Goal: Transaction & Acquisition: Purchase product/service

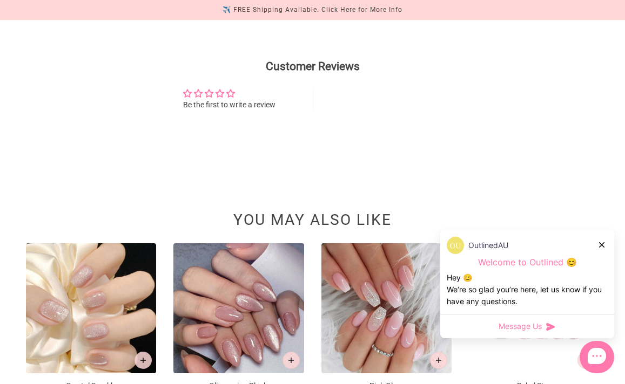
scroll to position [1273, 0]
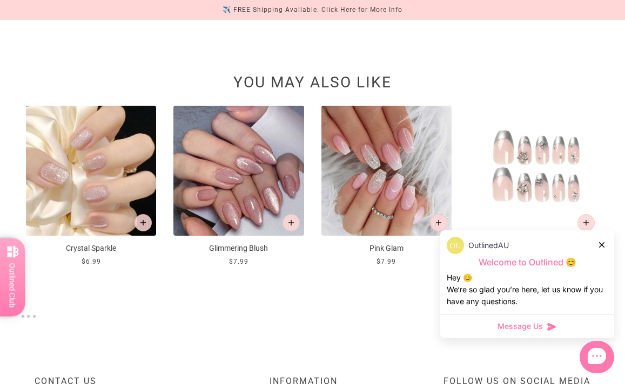
click at [252, 236] on img at bounding box center [238, 171] width 130 height 130
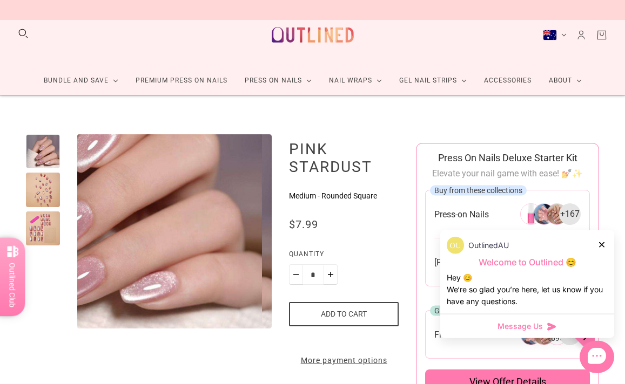
scroll to position [17, 0]
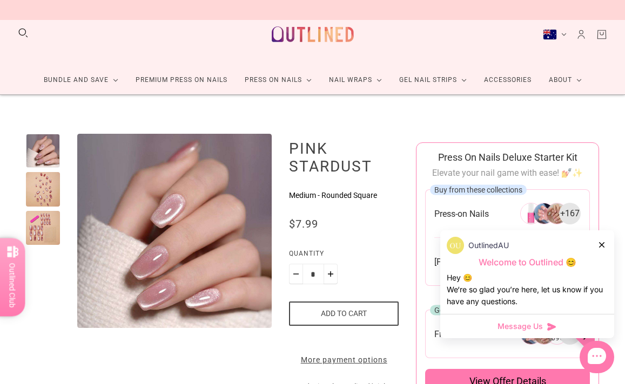
click at [565, 309] on div "OutlinedAU Welcome to Outlined 😊 Hey 😊 We‘re so glad you’re here, let us know i…" at bounding box center [527, 272] width 174 height 84
click at [601, 250] on div at bounding box center [602, 244] width 6 height 11
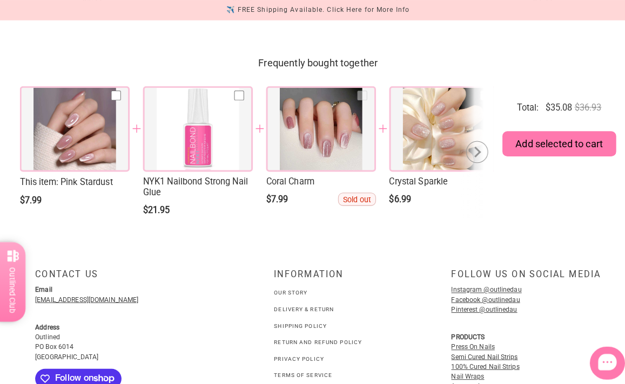
scroll to position [1537, 0]
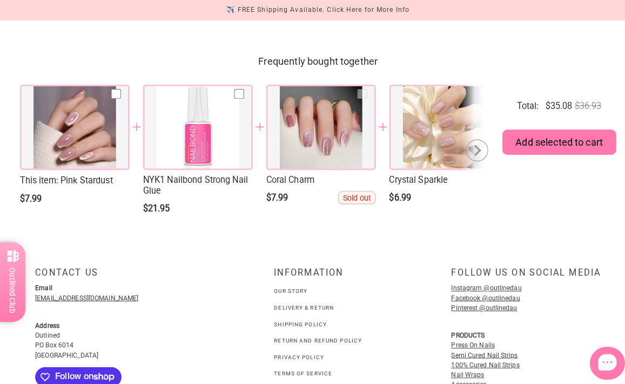
click at [335, 167] on div at bounding box center [315, 125] width 108 height 84
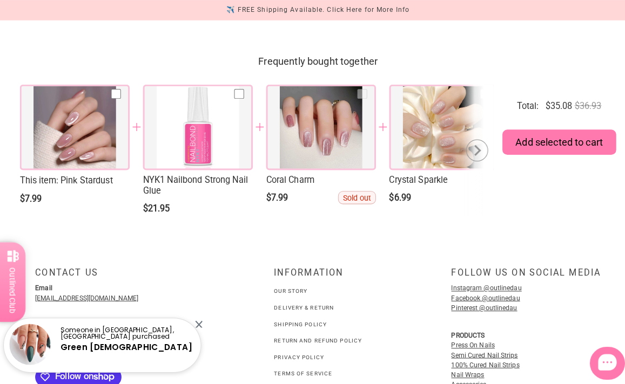
click at [85, 167] on div at bounding box center [73, 125] width 108 height 84
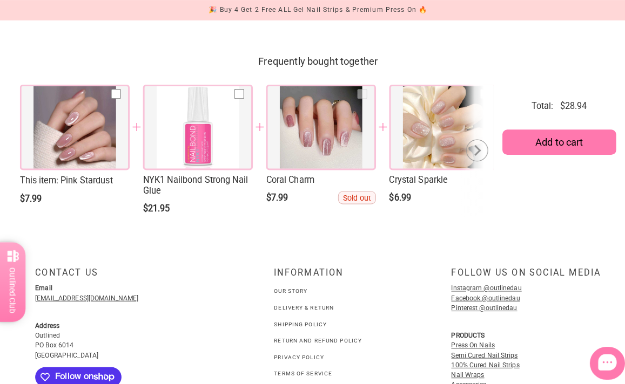
click at [82, 184] on span "This item : Pink Stardust" at bounding box center [73, 178] width 108 height 12
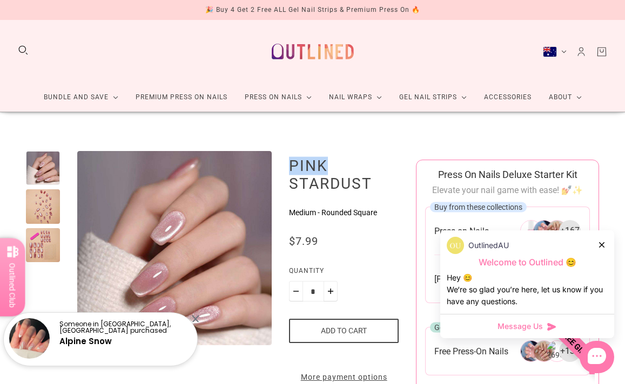
click at [184, 104] on link "Premium Press On Nails" at bounding box center [181, 97] width 109 height 29
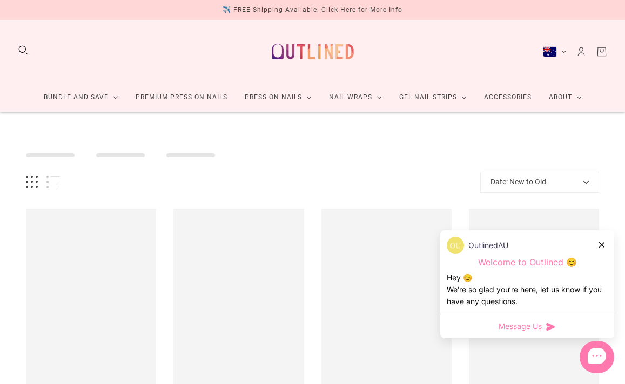
scroll to position [10, 0]
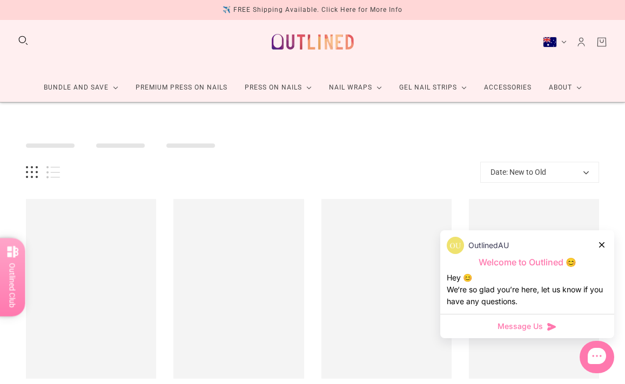
click at [603, 241] on div at bounding box center [602, 244] width 6 height 11
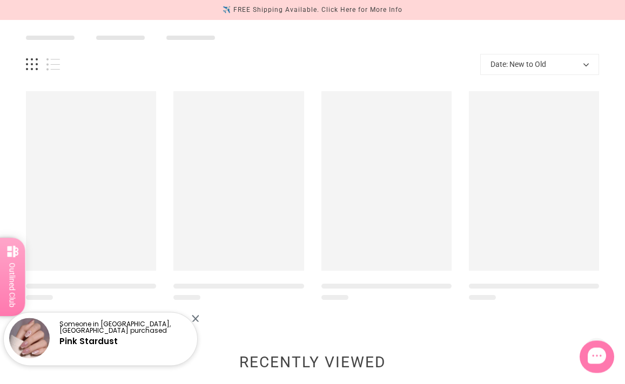
scroll to position [118, 0]
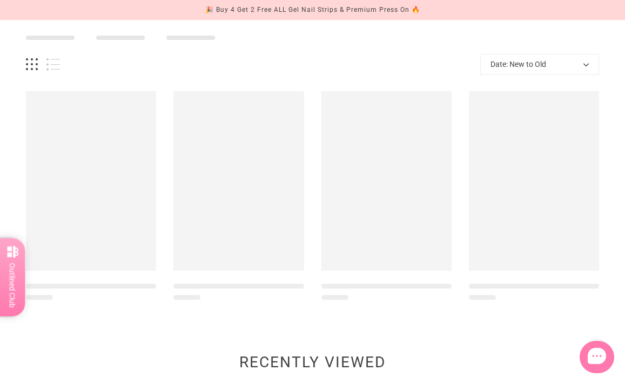
click at [413, 240] on div at bounding box center [386, 181] width 130 height 180
click at [396, 238] on div at bounding box center [386, 181] width 130 height 180
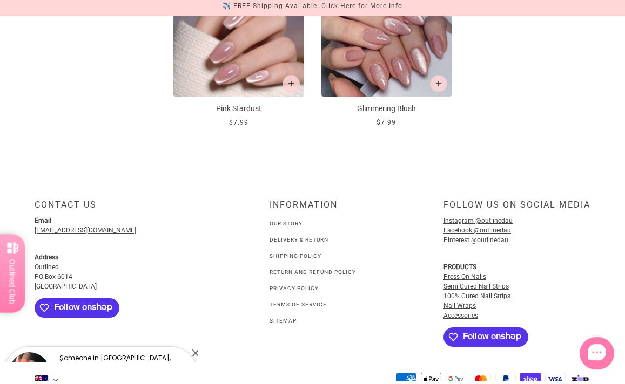
scroll to position [533, 0]
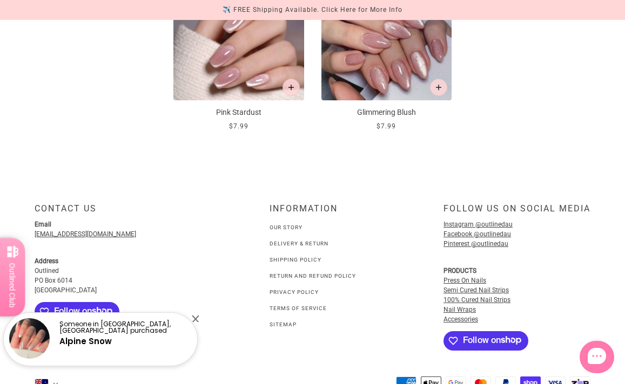
click at [110, 347] on h5 "Alpine Snow" at bounding box center [125, 342] width 132 height 10
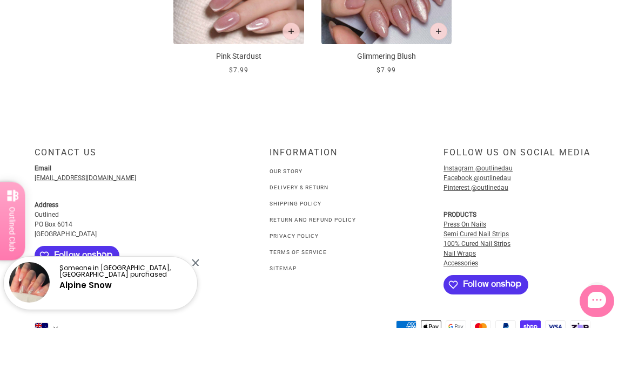
scroll to position [589, 0]
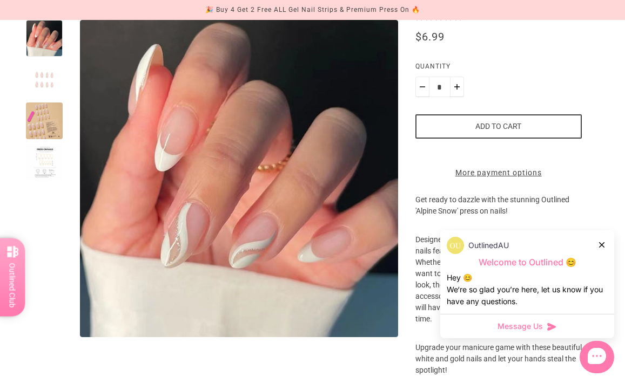
scroll to position [451, 0]
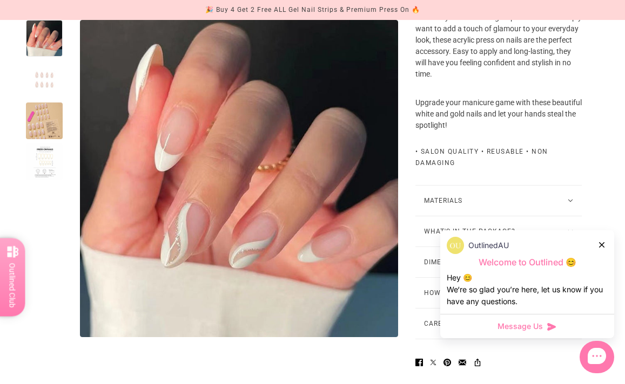
click at [612, 313] on div "OutlinedAU Welcome to Outlined 😊 Hey 😊 We‘re so glad you’re here, let us know i…" at bounding box center [527, 272] width 174 height 84
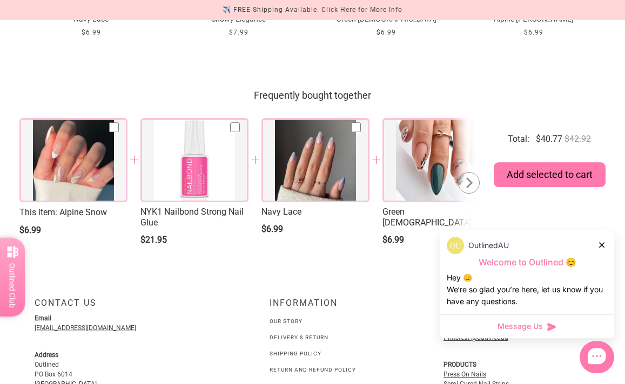
scroll to position [1506, 0]
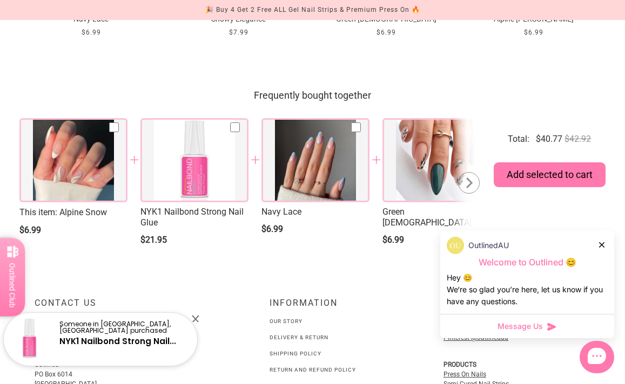
click at [314, 202] on div at bounding box center [315, 160] width 108 height 84
click at [309, 202] on div at bounding box center [315, 160] width 108 height 84
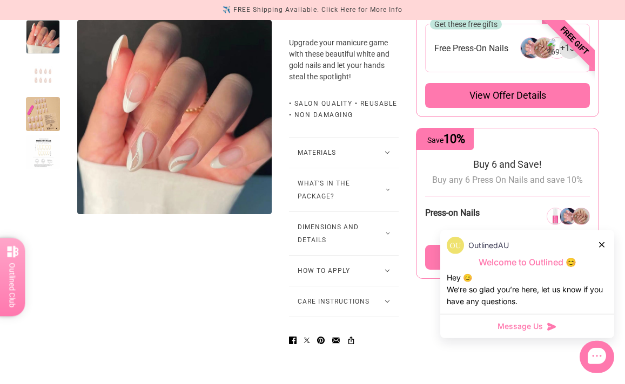
scroll to position [586, 0]
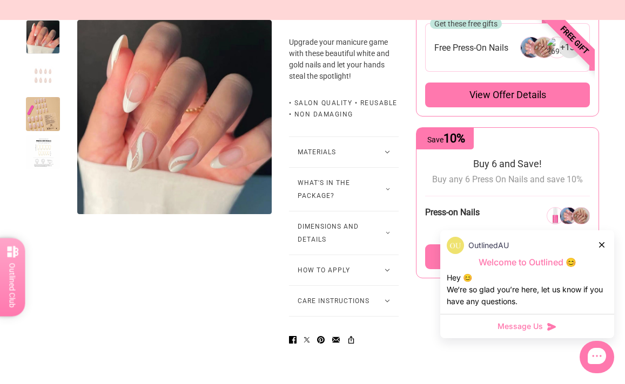
click at [511, 263] on div "Go to Bundle builder" at bounding box center [507, 257] width 165 height 25
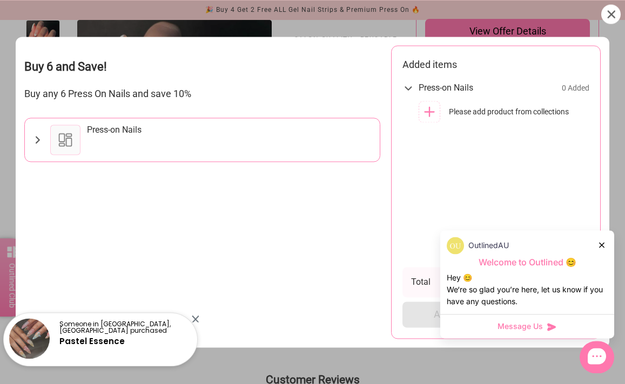
scroll to position [608, 0]
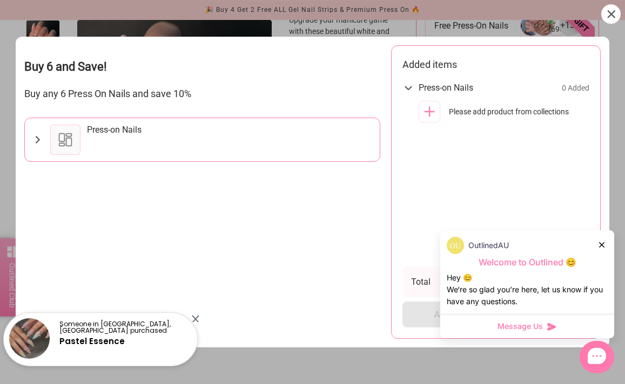
click at [111, 127] on div "Press-on Nails" at bounding box center [114, 130] width 55 height 11
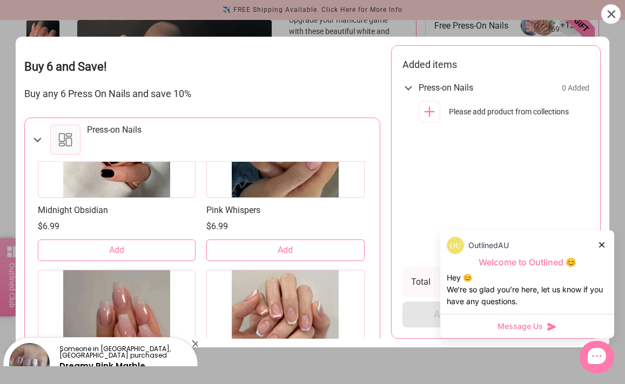
scroll to position [490, 0]
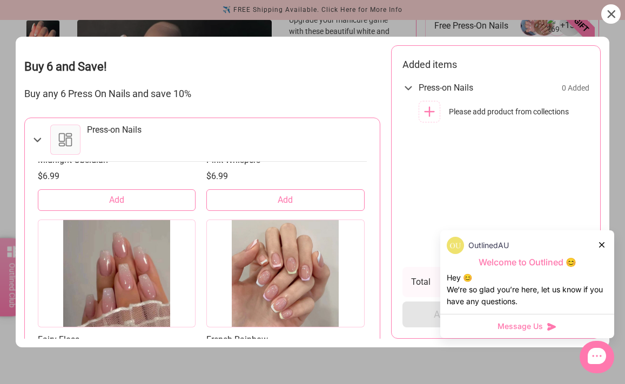
click at [145, 302] on div at bounding box center [117, 274] width 158 height 108
click at [130, 381] on button "Add" at bounding box center [117, 380] width 158 height 22
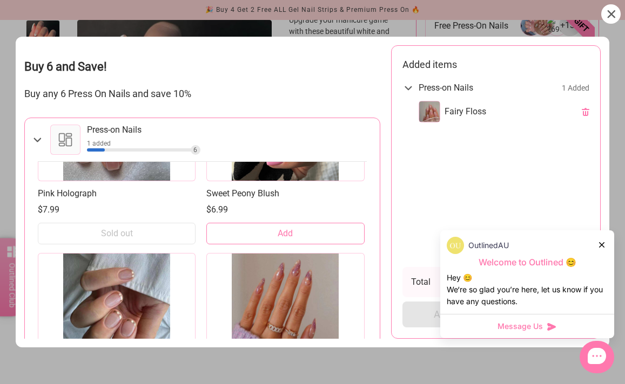
scroll to position [1183, 0]
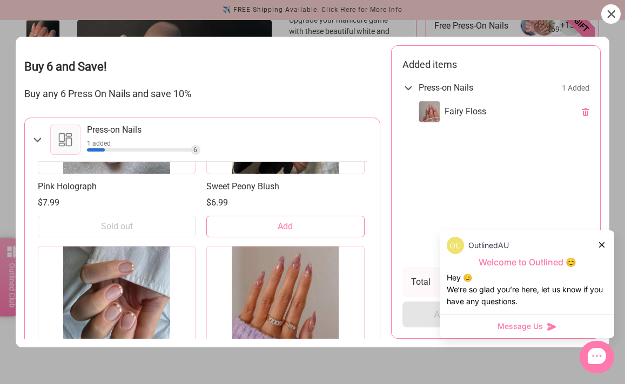
click at [309, 355] on div "Orchid Night Sky $6.99" at bounding box center [285, 317] width 158 height 143
click at [294, 317] on div at bounding box center [285, 300] width 158 height 108
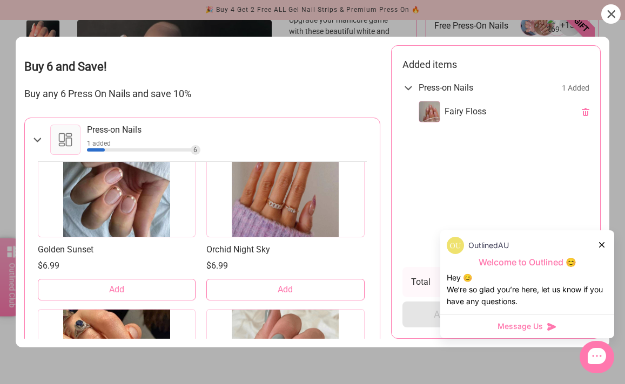
scroll to position [1300, 0]
click at [296, 298] on button "Add" at bounding box center [285, 290] width 158 height 22
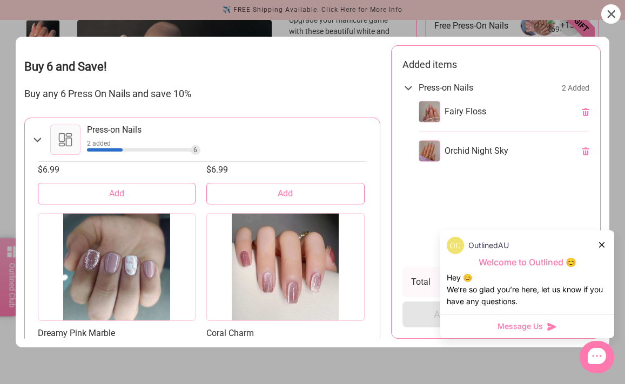
scroll to position [2117, 0]
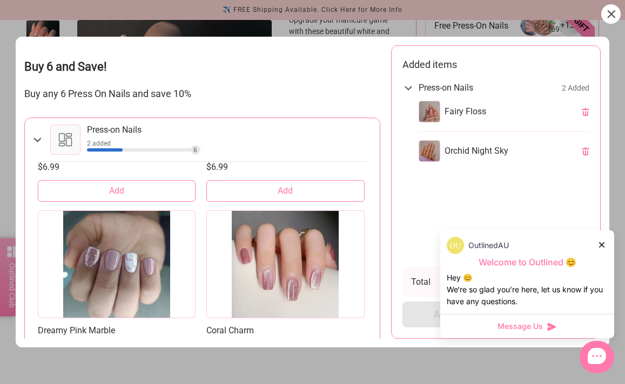
click at [311, 303] on div at bounding box center [285, 265] width 158 height 108
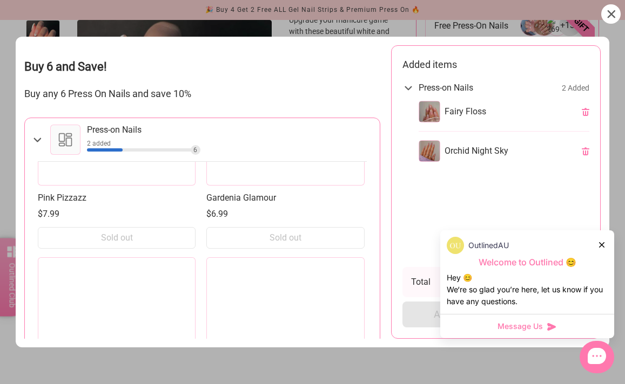
scroll to position [3707, 0]
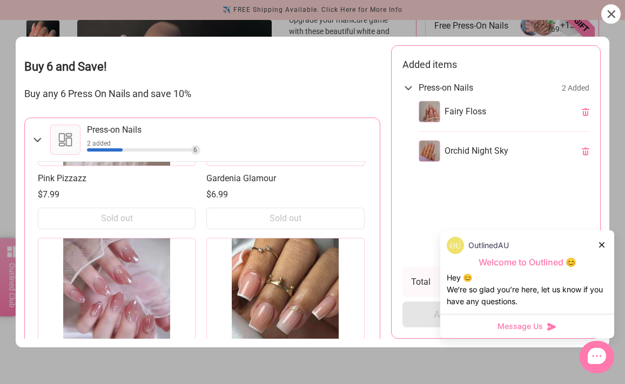
click at [142, 318] on div at bounding box center [117, 292] width 158 height 108
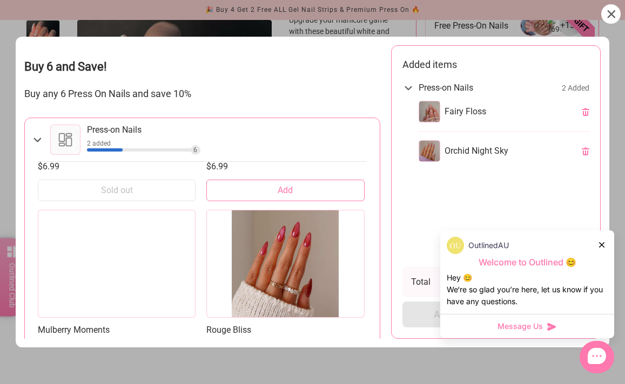
scroll to position [5893, 0]
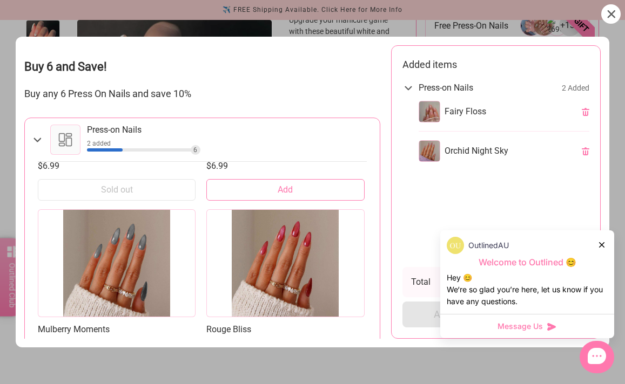
click at [438, 257] on ul "Press-on Nails 2 Added Fairy Floss Orchid Night Sky" at bounding box center [495, 169] width 187 height 188
click at [423, 263] on ul "Press-on Nails 2 Added Fairy Floss Orchid Night Sky" at bounding box center [495, 169] width 187 height 188
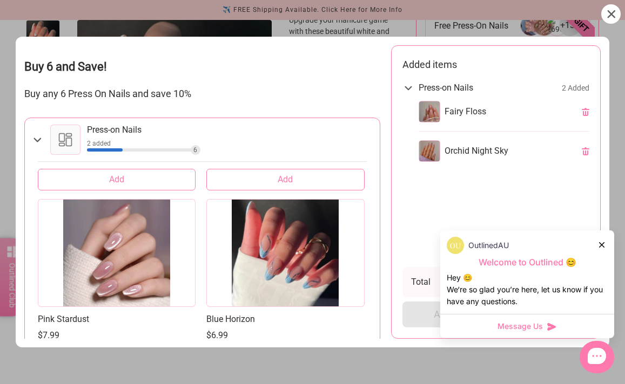
scroll to position [7163, 0]
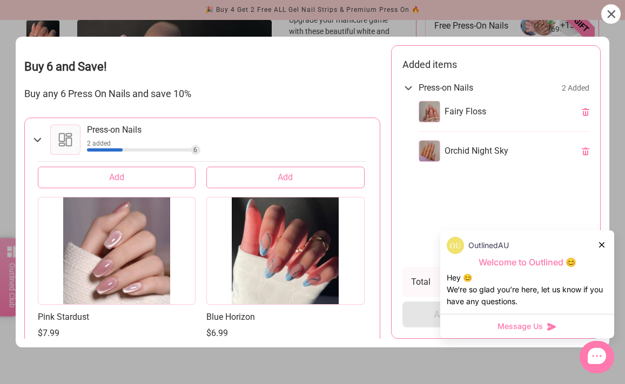
click at [133, 354] on button "Add" at bounding box center [117, 358] width 158 height 22
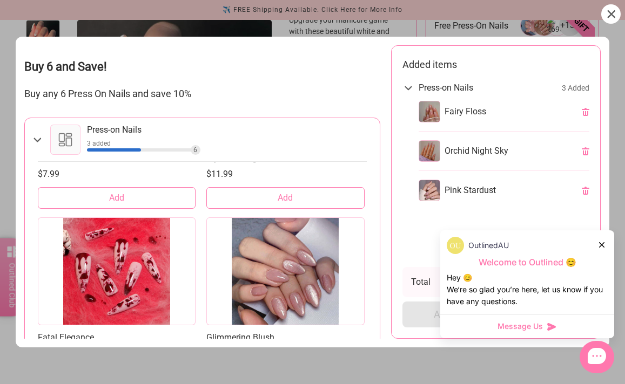
scroll to position [10022, 0]
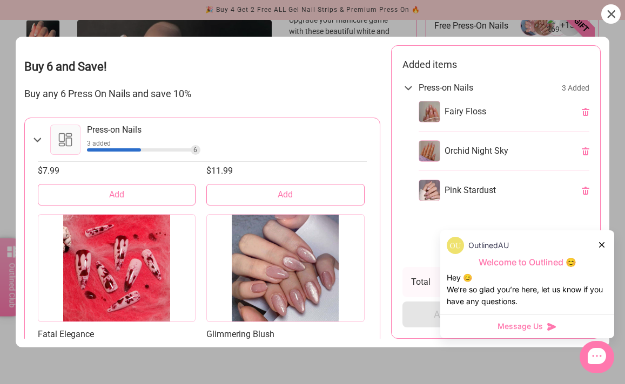
click at [311, 367] on button "Add" at bounding box center [285, 375] width 158 height 22
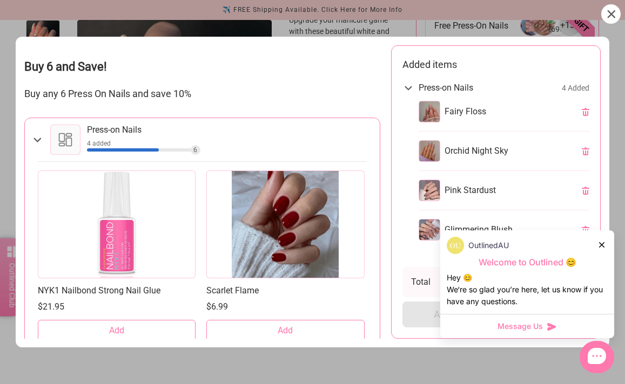
scroll to position [0, 0]
click at [297, 247] on div at bounding box center [285, 225] width 158 height 108
click at [302, 331] on button "Add" at bounding box center [285, 331] width 158 height 22
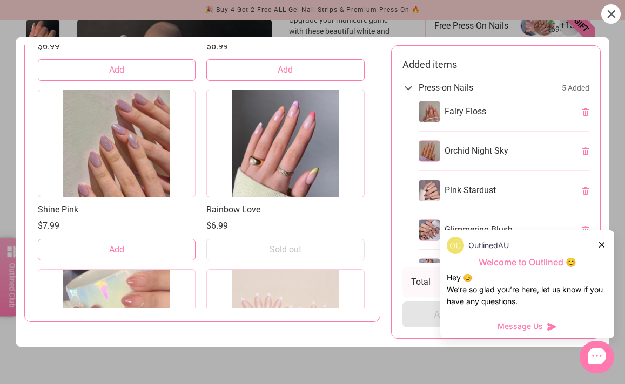
scroll to position [1487, 0]
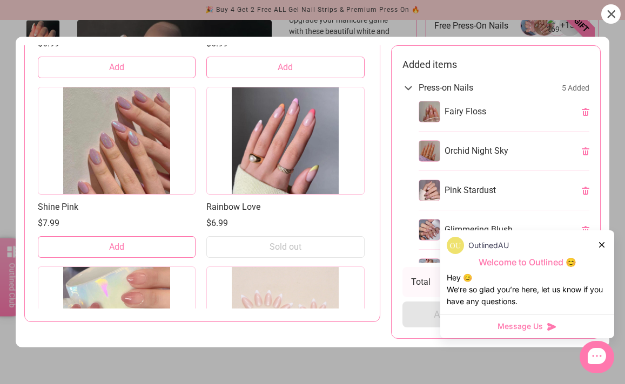
click at [132, 144] on div at bounding box center [117, 141] width 158 height 108
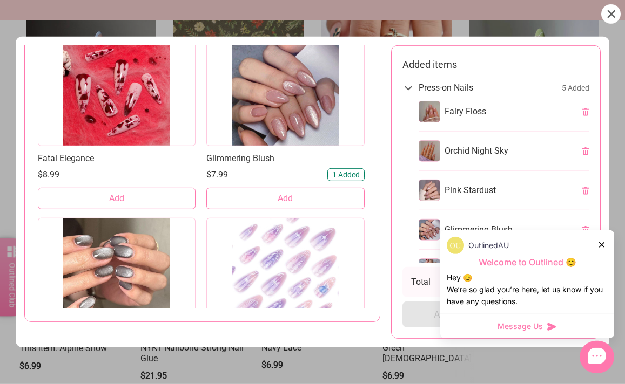
scroll to position [1370, 0]
click at [341, 384] on div at bounding box center [312, 192] width 625 height 384
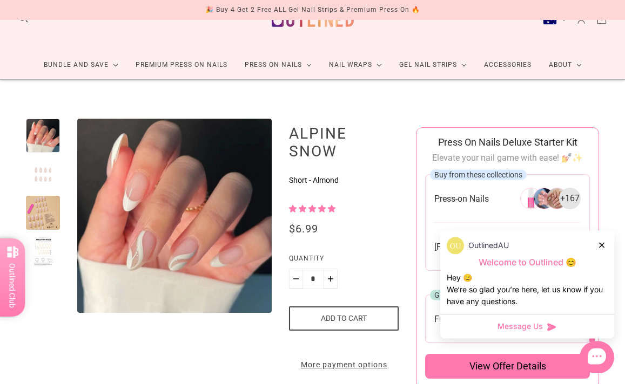
scroll to position [0, 0]
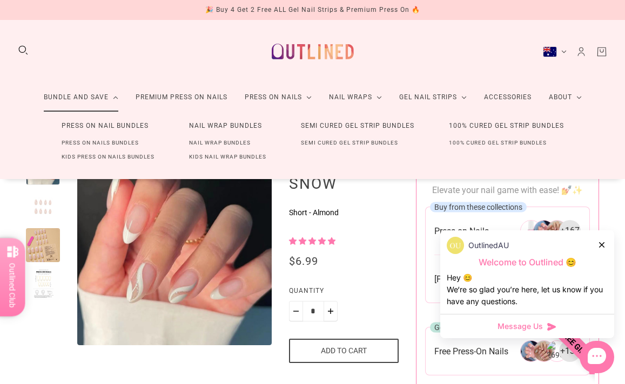
click at [101, 138] on link "Press On Nails Bundles" at bounding box center [100, 143] width 112 height 14
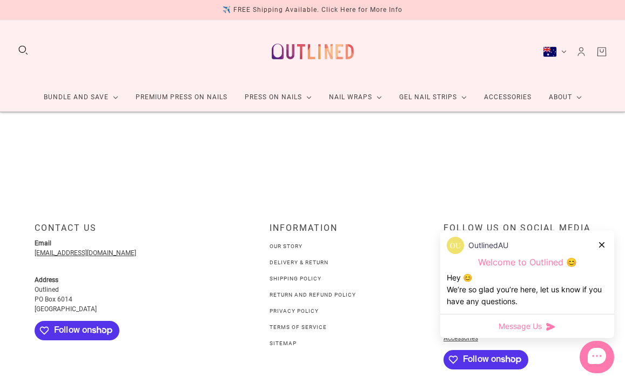
scroll to position [19, 0]
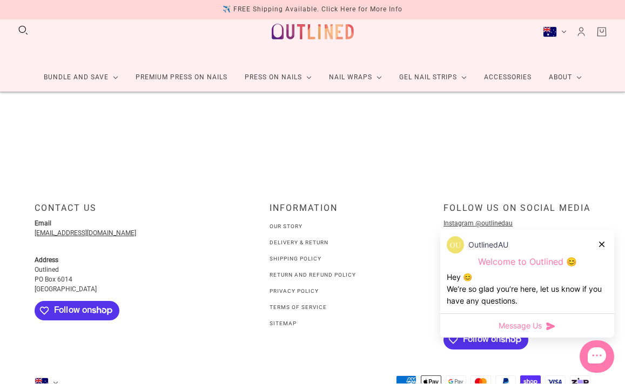
click at [612, 31] on div "Bundle and Save Press On Nail Bundles Press On Nails Bundles Kids Press On Nail…" at bounding box center [312, 47] width 625 height 92
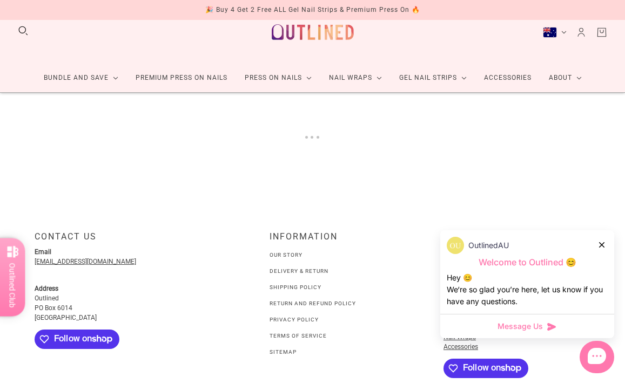
click at [595, 32] on icon "Cart" at bounding box center [601, 32] width 12 height 12
